Goal: Task Accomplishment & Management: Manage account settings

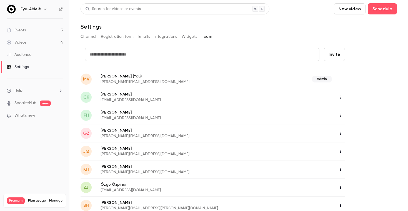
click at [56, 29] on link "Events 3" at bounding box center [34, 30] width 69 height 12
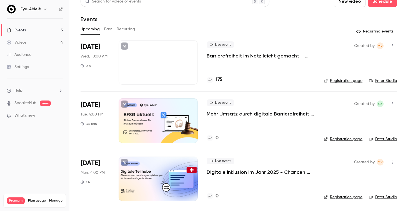
scroll to position [8, 0]
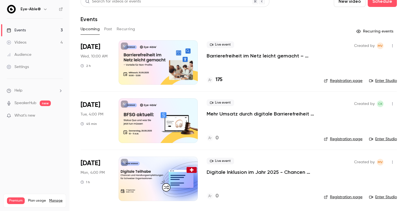
click at [245, 115] on p "Mehr Umsatz durch digitale Barrierefreiheit im E-Commerce" at bounding box center [261, 114] width 108 height 7
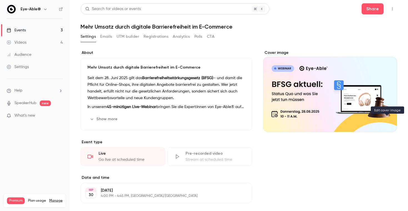
click at [386, 121] on icon "Cover image" at bounding box center [387, 122] width 6 height 4
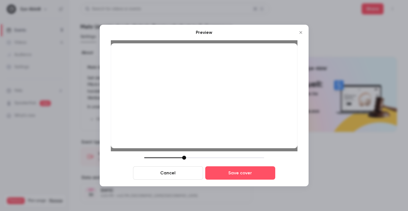
click at [184, 161] on div "Cancel Save cover" at bounding box center [204, 168] width 187 height 24
click at [236, 170] on button "Save cover" at bounding box center [240, 172] width 70 height 13
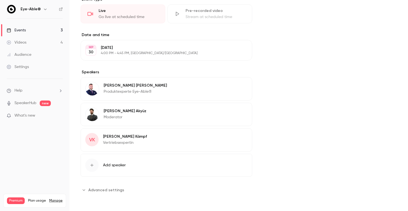
click at [240, 136] on button "Edit" at bounding box center [237, 137] width 20 height 9
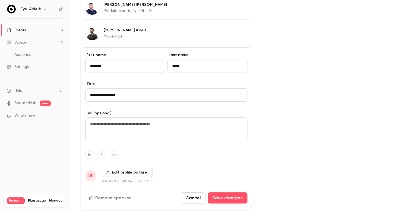
scroll to position [273, 0]
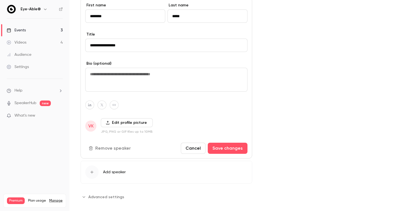
click at [119, 124] on label "Edit profile picture" at bounding box center [127, 122] width 52 height 9
click at [0, 0] on input "Edit profile picture" at bounding box center [0, 0] width 0 height 0
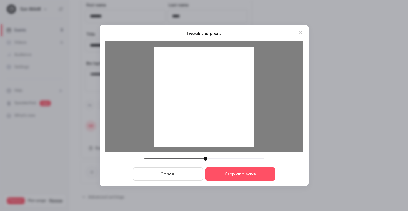
drag, startPoint x: 185, startPoint y: 158, endPoint x: 213, endPoint y: 158, distance: 27.8
click at [208, 158] on div at bounding box center [206, 159] width 4 height 4
drag, startPoint x: 212, startPoint y: 127, endPoint x: 212, endPoint y: 132, distance: 5.0
click at [212, 132] on div at bounding box center [204, 96] width 99 height 99
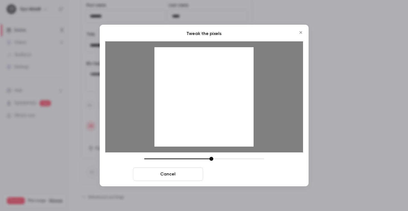
click at [233, 174] on button "Crop and save" at bounding box center [240, 174] width 70 height 13
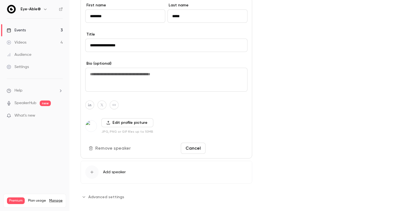
click at [220, 148] on button "Save changes" at bounding box center [228, 148] width 40 height 11
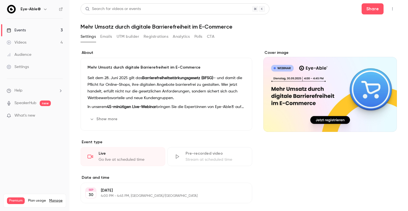
scroll to position [0, 0]
click at [36, 31] on link "Events 3" at bounding box center [34, 30] width 69 height 12
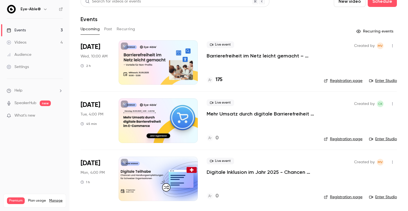
scroll to position [8, 0]
